Goal: Information Seeking & Learning: Learn about a topic

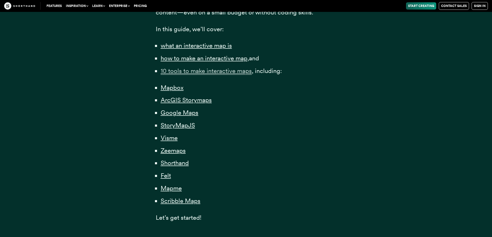
scroll to position [388, 0]
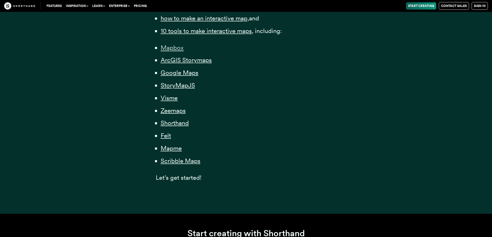
click at [167, 47] on span "Mapbox" at bounding box center [172, 48] width 23 height 8
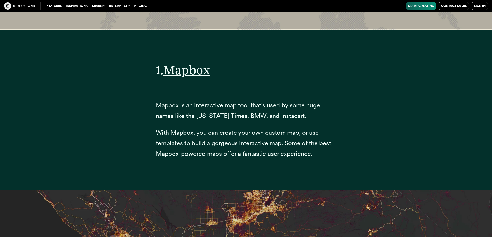
scroll to position [1997, 0]
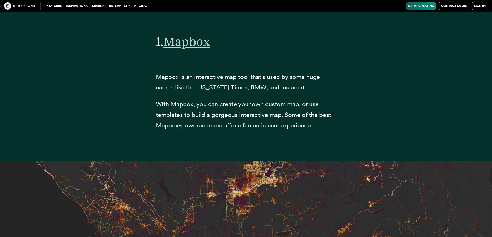
click at [176, 49] on span "Mapbox" at bounding box center [187, 41] width 47 height 15
drag, startPoint x: 185, startPoint y: 127, endPoint x: 248, endPoint y: 127, distance: 62.8
click at [248, 127] on span "With Mapbox, you can create your own custom map, or use templates to build a go…" at bounding box center [243, 115] width 175 height 29
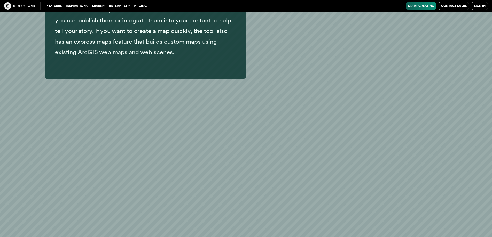
scroll to position [3470, 0]
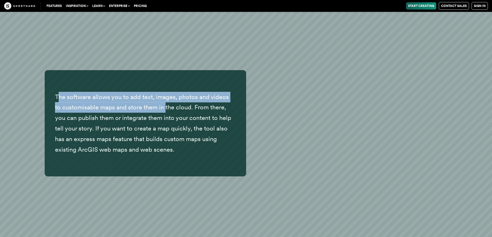
drag, startPoint x: 59, startPoint y: 110, endPoint x: 161, endPoint y: 117, distance: 101.5
click at [161, 115] on span "The software allows you to add text, images, photos and videos to customisable …" at bounding box center [143, 123] width 176 height 60
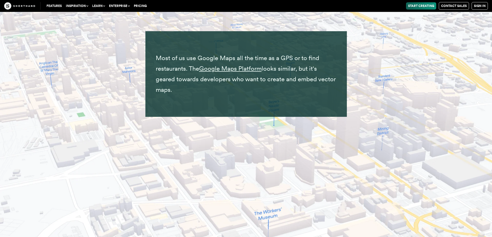
scroll to position [4349, 0]
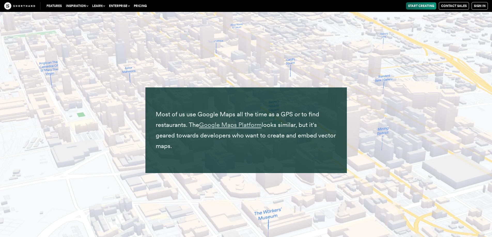
click at [225, 127] on span "Google Maps Platform" at bounding box center [230, 125] width 63 height 8
click at [413, 2] on div "Features Use Cases Case Studies Templates Example Stories The Craft magazine Th…" at bounding box center [246, 6] width 492 height 12
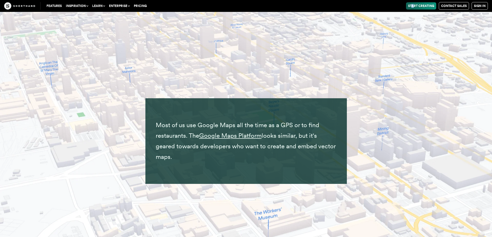
click at [413, 5] on link "Start Creating" at bounding box center [421, 5] width 30 height 7
